Goal: Task Accomplishment & Management: Complete application form

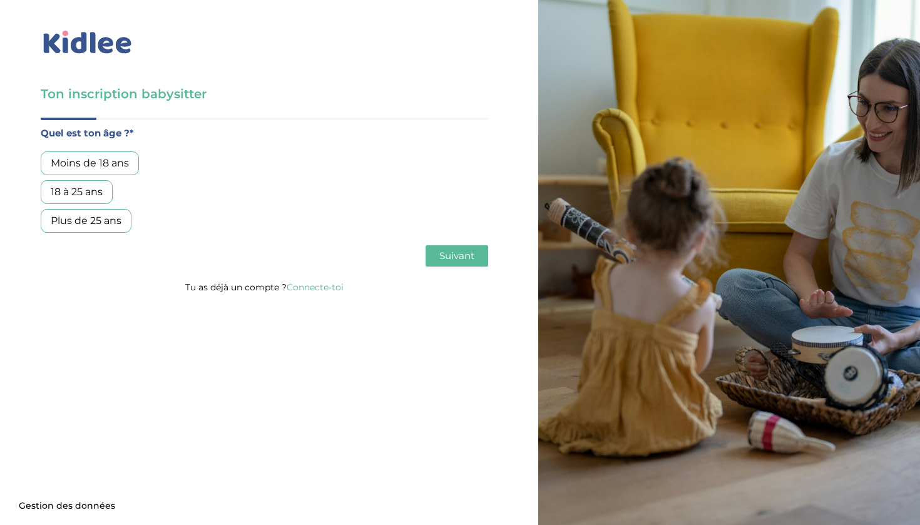
click at [84, 188] on div "18 à 25 ans" at bounding box center [77, 192] width 72 height 24
click at [431, 253] on button "Suivant" at bounding box center [456, 255] width 63 height 21
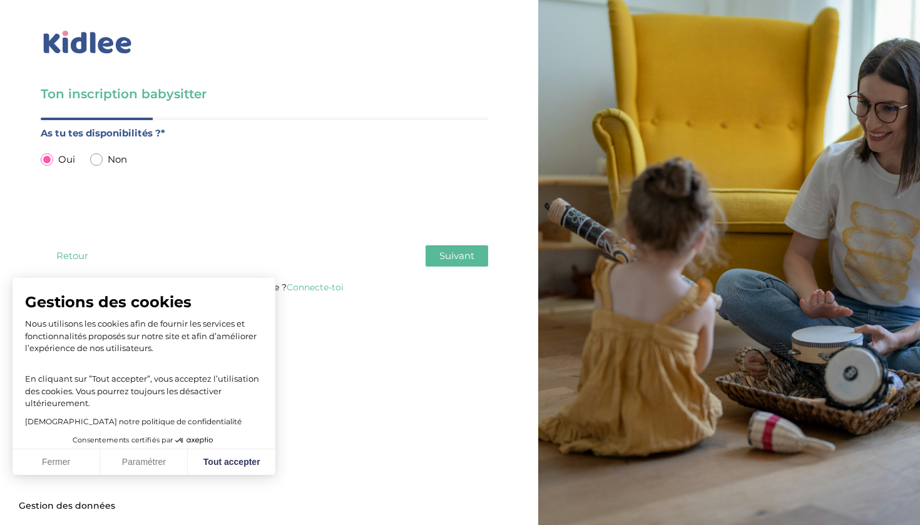
click at [431, 253] on button "Suivant" at bounding box center [456, 255] width 63 height 21
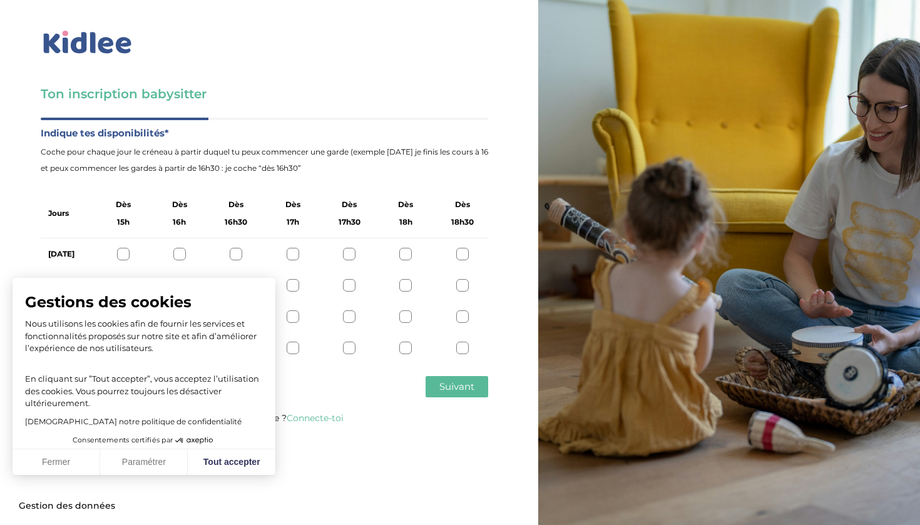
click at [152, 469] on button "Paramétrer" at bounding box center [144, 462] width 88 height 26
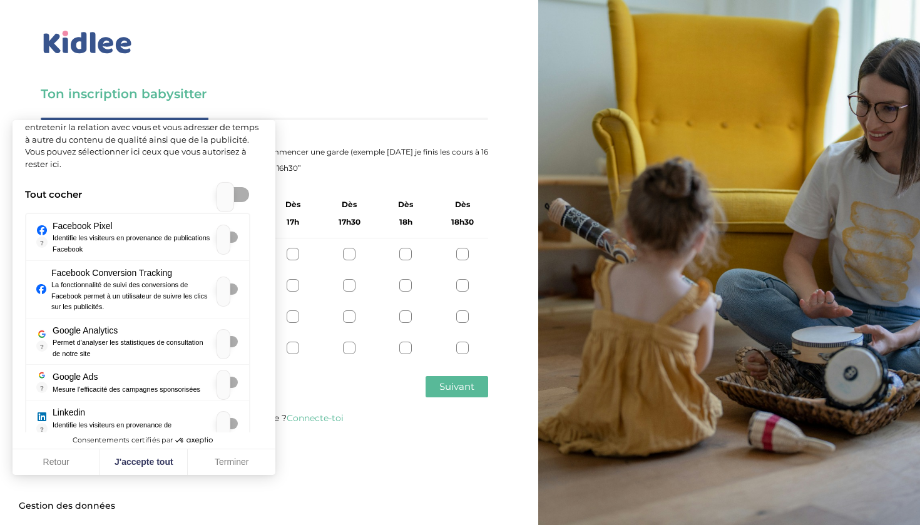
scroll to position [52, 0]
click at [229, 460] on button "Terminer" at bounding box center [232, 462] width 88 height 26
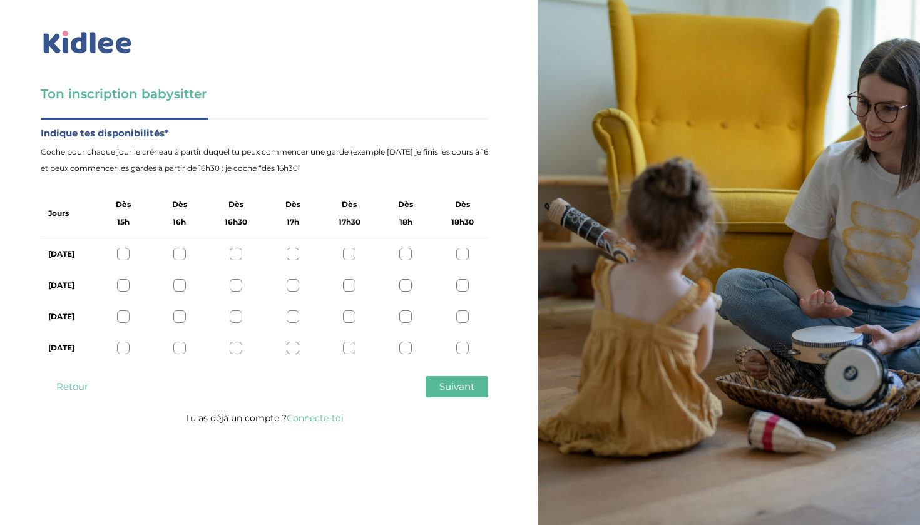
click at [124, 319] on div at bounding box center [123, 316] width 13 height 13
click at [179, 320] on div at bounding box center [179, 316] width 13 height 13
click at [233, 317] on div at bounding box center [236, 316] width 13 height 13
click at [128, 318] on div at bounding box center [123, 316] width 13 height 13
click at [479, 379] on button "Suivant" at bounding box center [456, 386] width 63 height 21
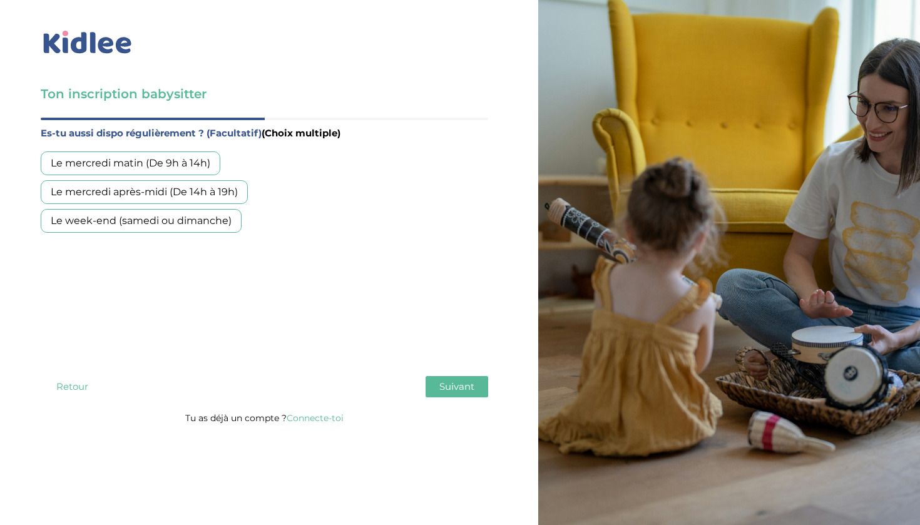
click at [173, 226] on div "Le week-end (samedi ou dimanche)" at bounding box center [141, 221] width 201 height 24
click at [436, 389] on button "Suivant" at bounding box center [456, 386] width 63 height 21
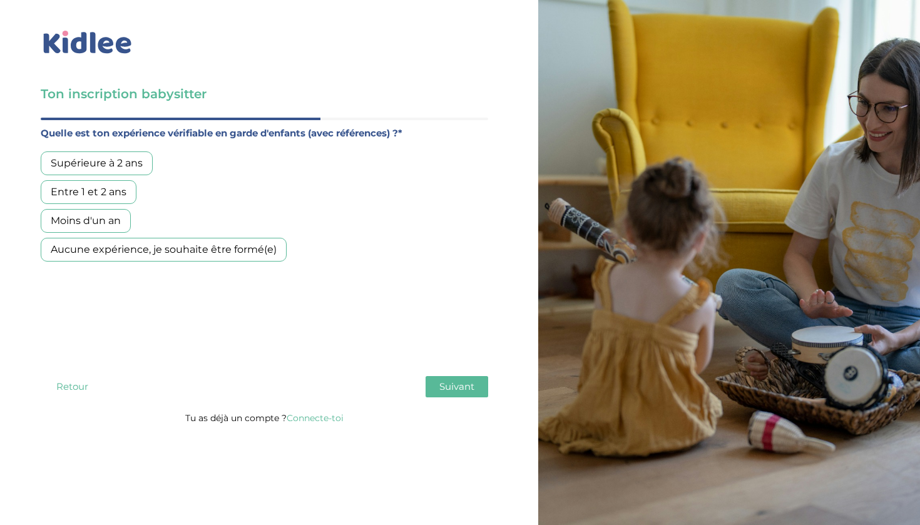
click at [96, 192] on div "Entre 1 et 2 ans" at bounding box center [89, 192] width 96 height 24
click at [467, 388] on span "Suivant" at bounding box center [456, 386] width 35 height 12
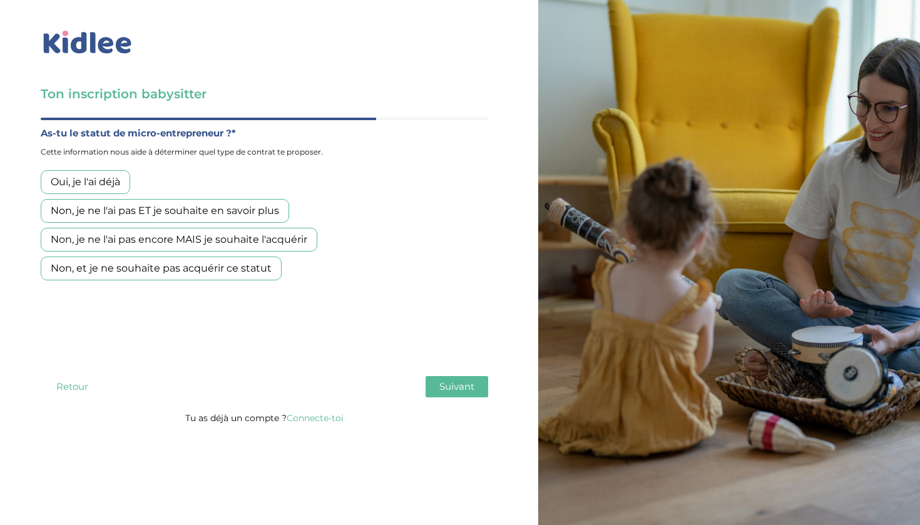
click at [170, 273] on div "Non, et je ne souhaite pas acquérir ce statut" at bounding box center [161, 268] width 241 height 24
click at [445, 375] on div "Quel est ton âge ?* Moins de 18 ans 18 à 25 ans Plus de 25 ans As tu tes dispon…" at bounding box center [264, 264] width 447 height 292
click at [444, 387] on span "Suivant" at bounding box center [456, 386] width 35 height 12
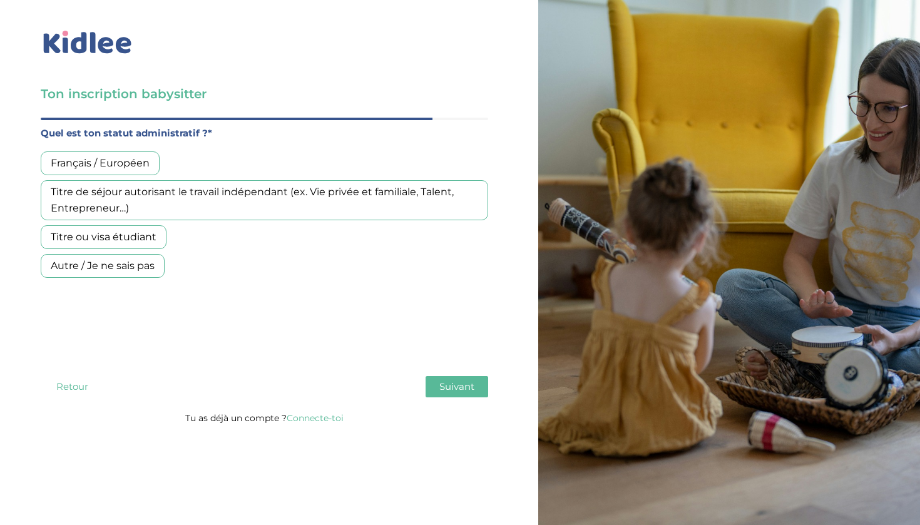
click at [101, 173] on div "Français / Européen" at bounding box center [100, 163] width 119 height 24
click at [420, 386] on div "Retour Suivant" at bounding box center [264, 386] width 447 height 21
click at [442, 387] on span "Suivant" at bounding box center [456, 386] width 35 height 12
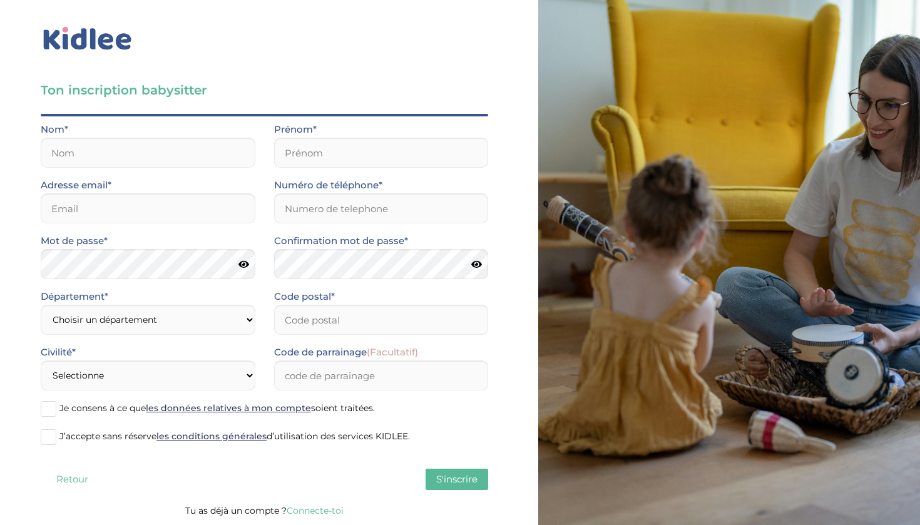
scroll to position [4, 0]
click at [307, 375] on input "Code de parrainage (Facultatif)" at bounding box center [381, 375] width 215 height 30
